Goal: Navigation & Orientation: Go to known website

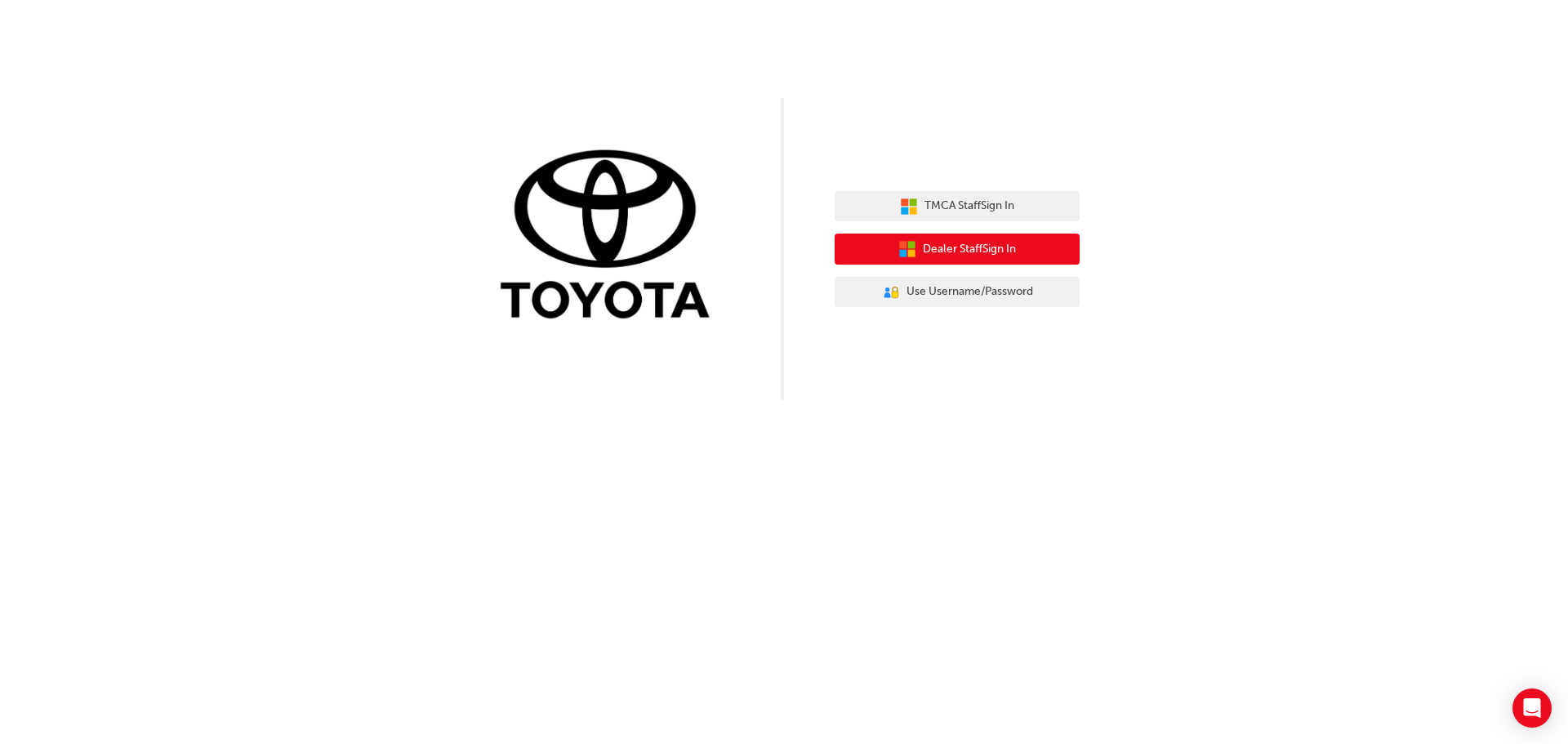
click at [978, 252] on span "Dealer Staff Sign In" at bounding box center [969, 250] width 93 height 19
